Goal: Transaction & Acquisition: Subscribe to service/newsletter

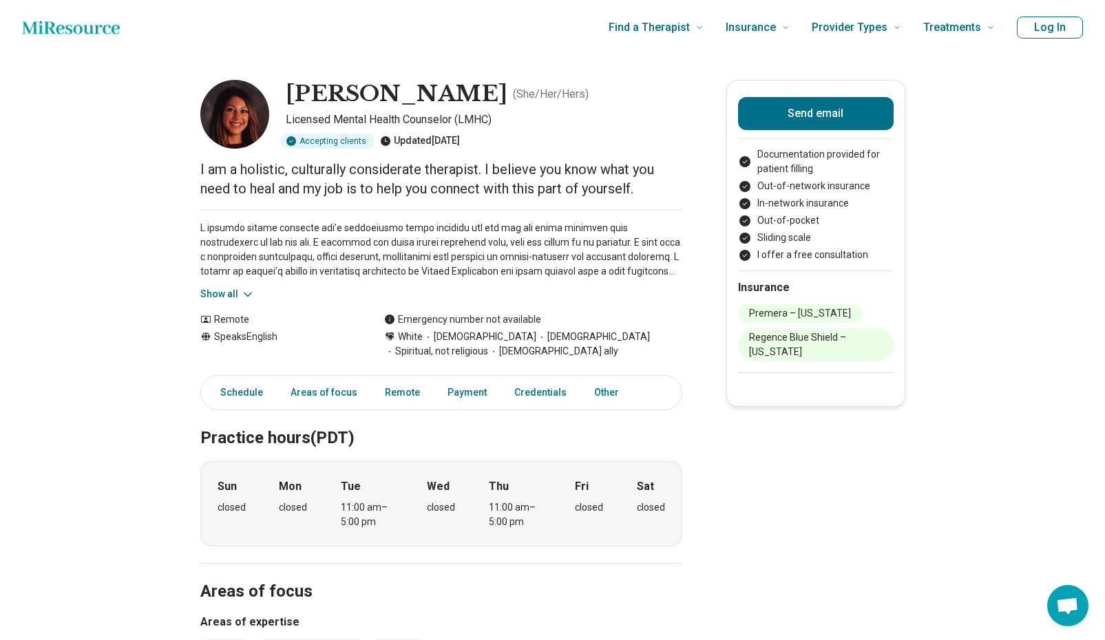
click at [65, 29] on icon "Home page" at bounding box center [71, 28] width 98 height 28
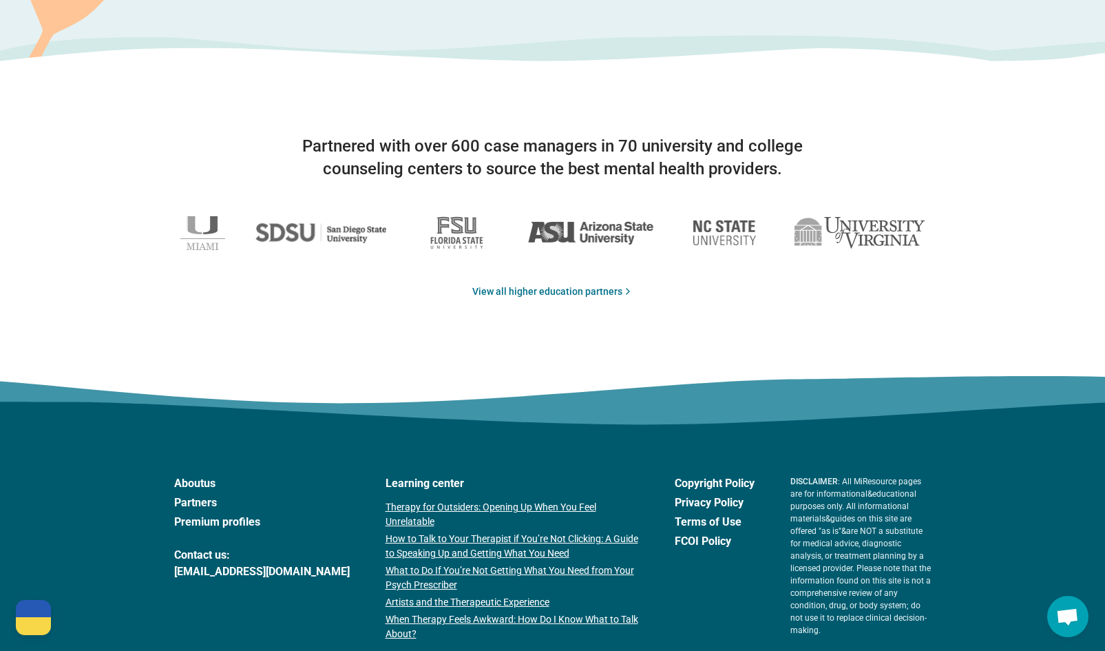
scroll to position [2259, 0]
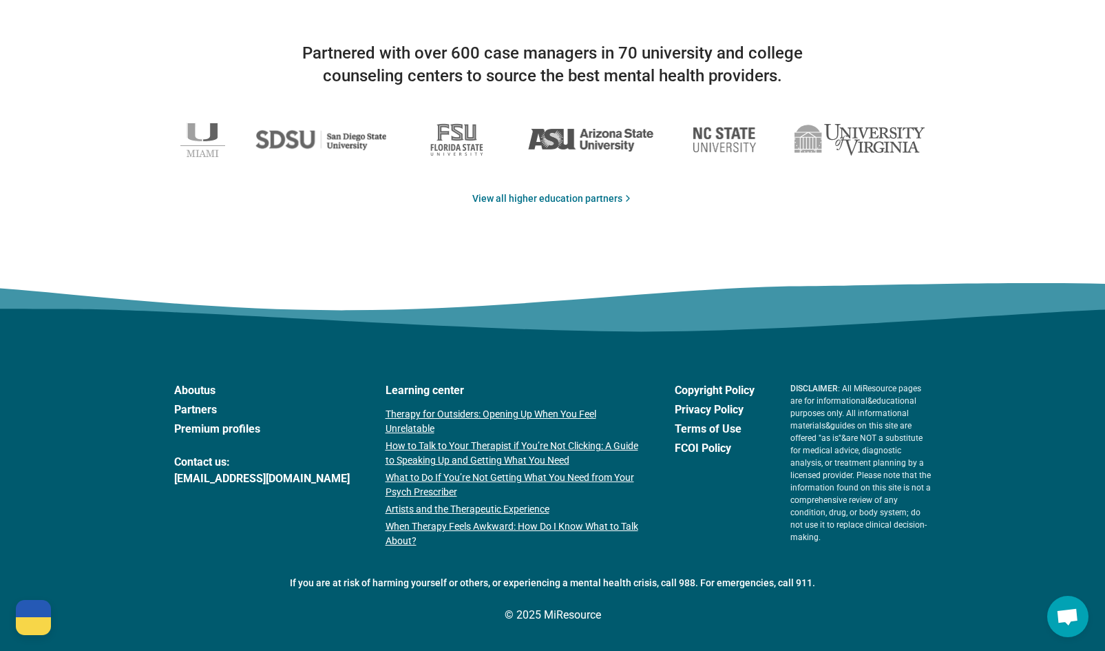
click at [191, 432] on link "Premium profiles" at bounding box center [262, 429] width 176 height 17
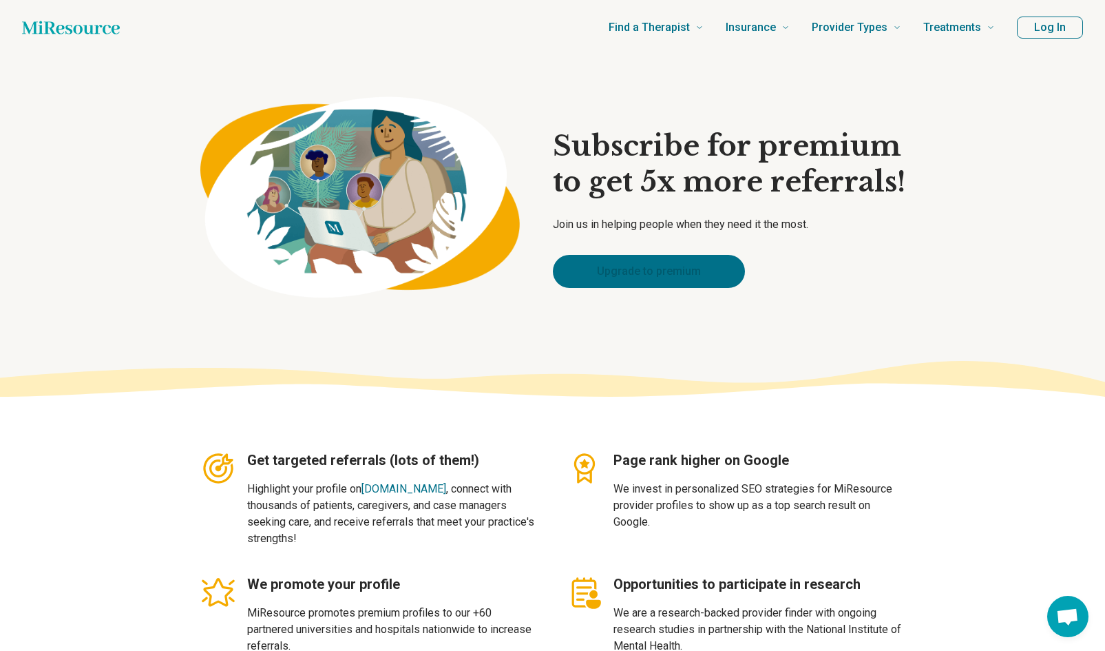
click at [657, 277] on link "Upgrade to premium" at bounding box center [649, 271] width 192 height 33
click at [1039, 26] on button "Log In" at bounding box center [1050, 28] width 66 height 22
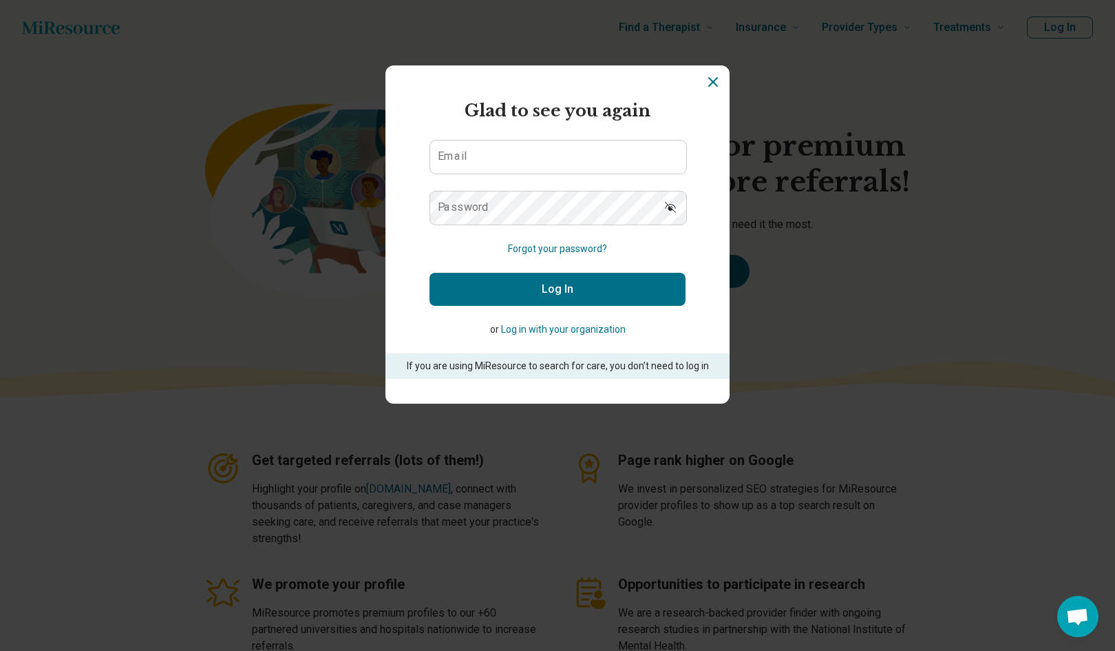
click at [581, 332] on button "Log in with your organization" at bounding box center [563, 329] width 125 height 14
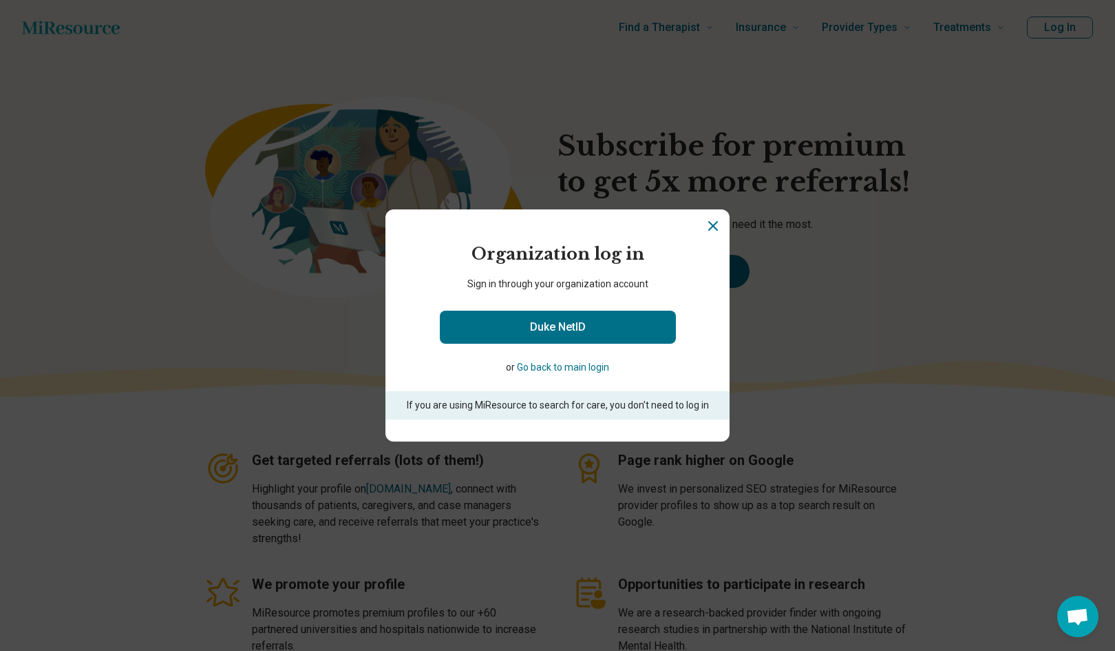
click at [922, 227] on div "Miresource logo Organization log in Sign in through your organization account D…" at bounding box center [557, 325] width 1115 height 651
